Goal: Navigation & Orientation: Find specific page/section

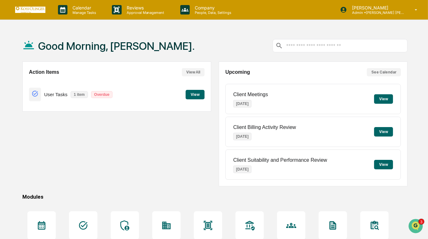
click at [196, 94] on button "View" at bounding box center [195, 94] width 19 height 9
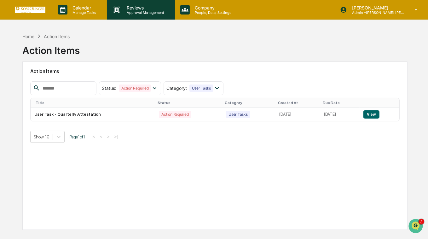
click at [135, 8] on p "Reviews" at bounding box center [145, 7] width 46 height 5
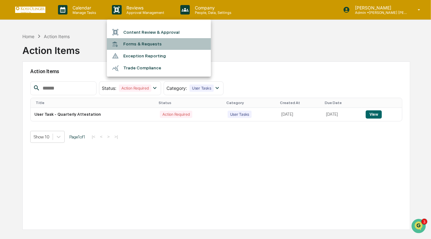
click at [148, 45] on li "Forms & Requests" at bounding box center [159, 44] width 104 height 12
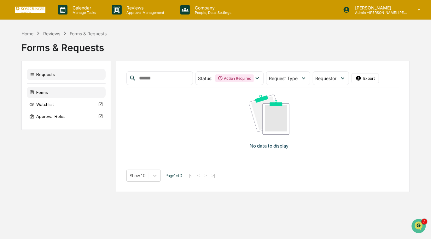
click at [45, 93] on div "Forms" at bounding box center [66, 92] width 79 height 11
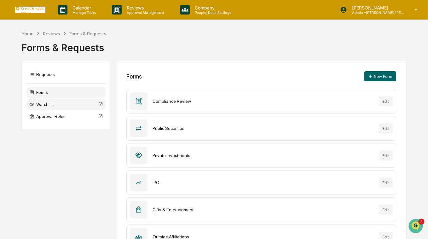
click at [47, 105] on div "Watchlist" at bounding box center [66, 104] width 79 height 11
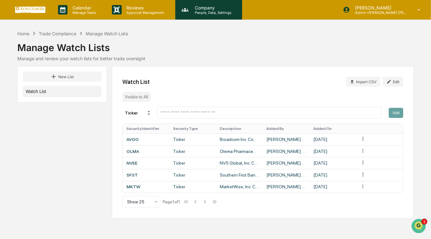
click at [191, 13] on p "People, Data, Settings" at bounding box center [212, 12] width 45 height 4
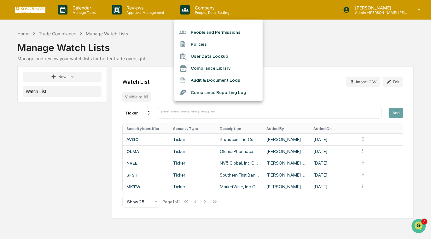
click at [201, 42] on li "Policies" at bounding box center [218, 44] width 88 height 12
